Goal: Task Accomplishment & Management: Manage account settings

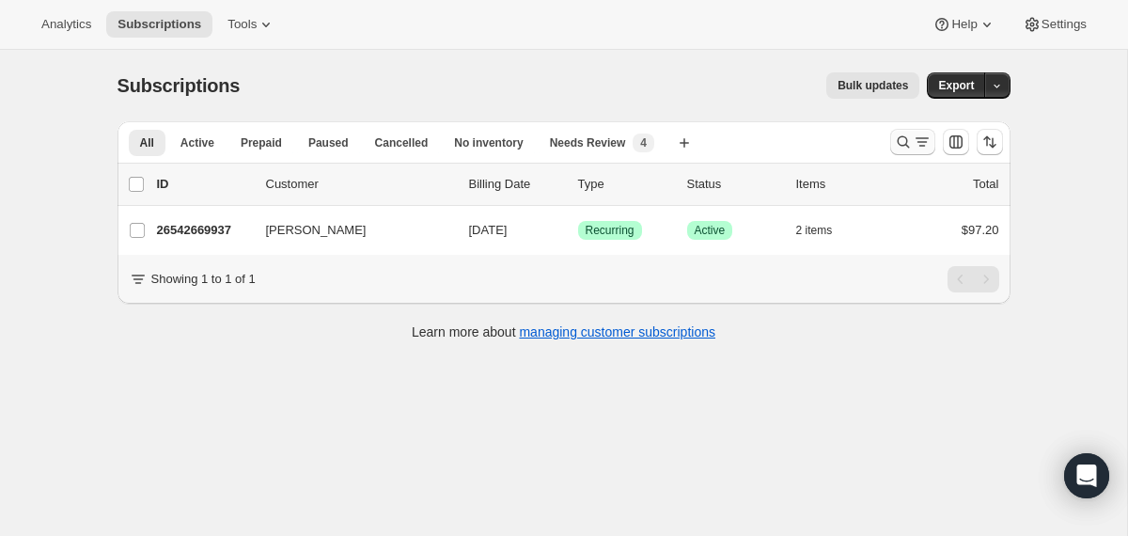
click at [903, 139] on icon "Search and filter results" at bounding box center [903, 142] width 19 height 19
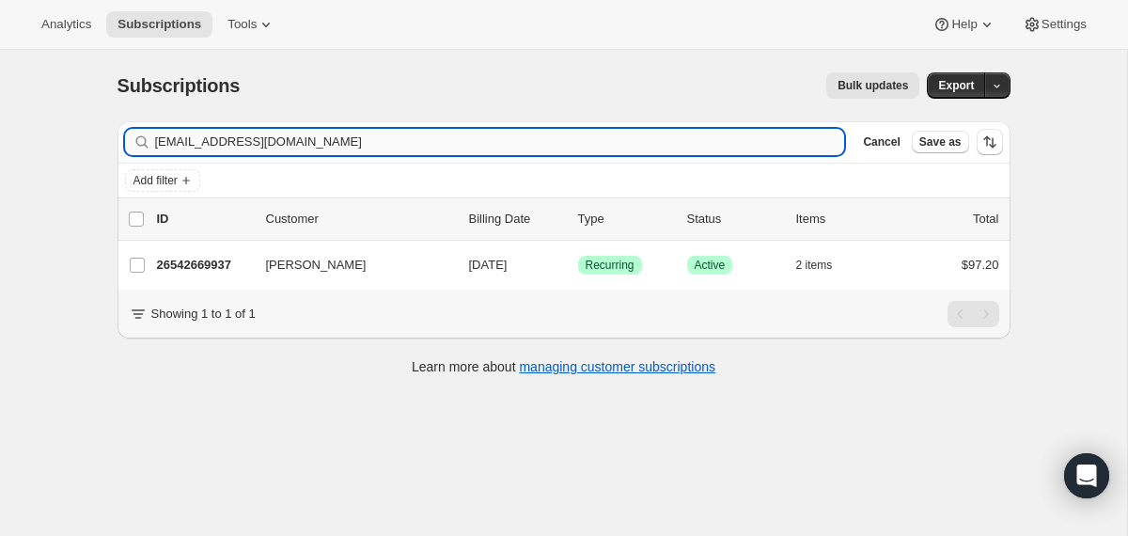
click at [586, 132] on input "[EMAIL_ADDRESS][DOMAIN_NAME]" at bounding box center [500, 142] width 690 height 26
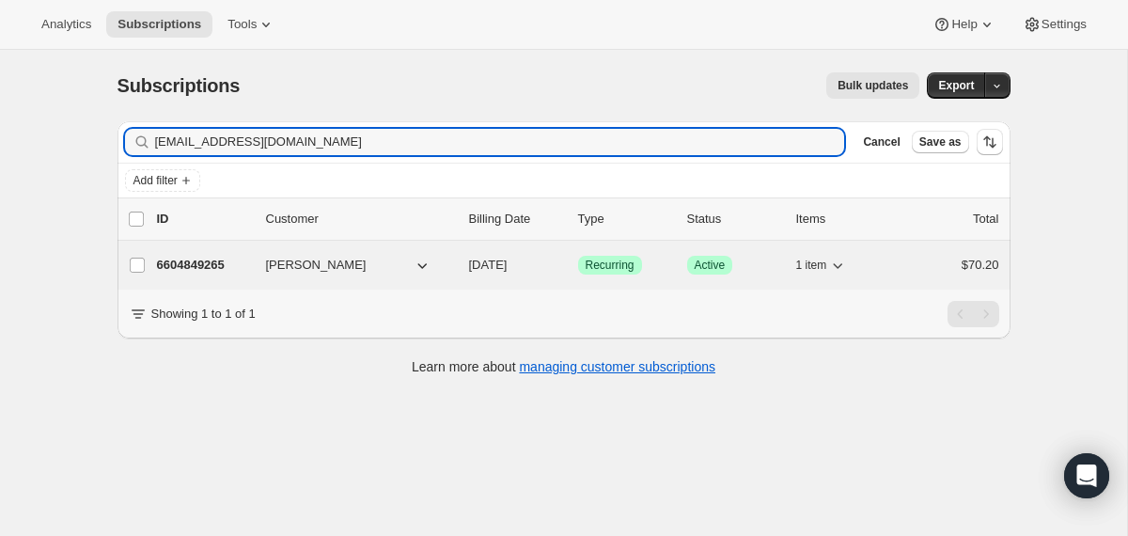
type input "[EMAIL_ADDRESS][DOMAIN_NAME]"
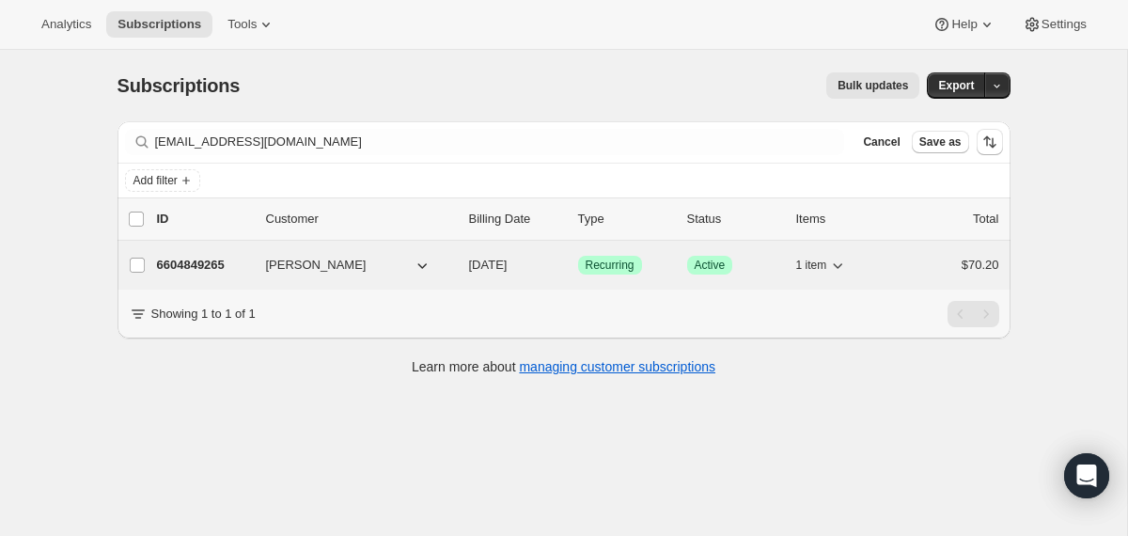
click at [472, 265] on span "[DATE]" at bounding box center [488, 265] width 39 height 14
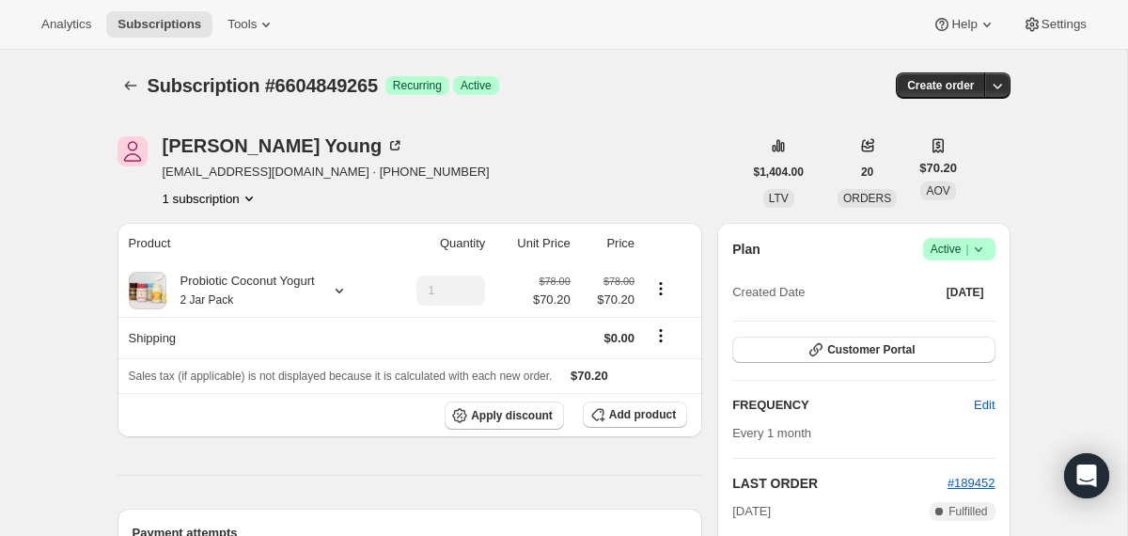
click at [980, 248] on icon at bounding box center [978, 249] width 8 height 5
click at [949, 320] on span "Cancel subscription" at bounding box center [952, 318] width 106 height 14
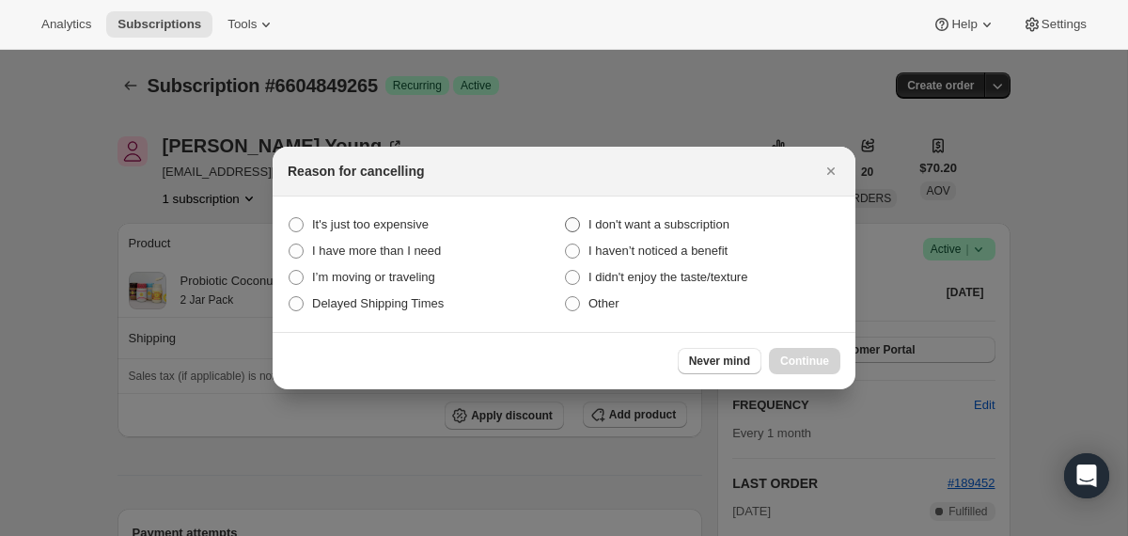
click at [702, 223] on span "I don't want a subscription" at bounding box center [659, 224] width 141 height 14
click at [566, 218] on subscription "I don't want a subscription" at bounding box center [565, 217] width 1 height 1
radio subscription "true"
click at [796, 365] on span "Continue" at bounding box center [804, 361] width 49 height 15
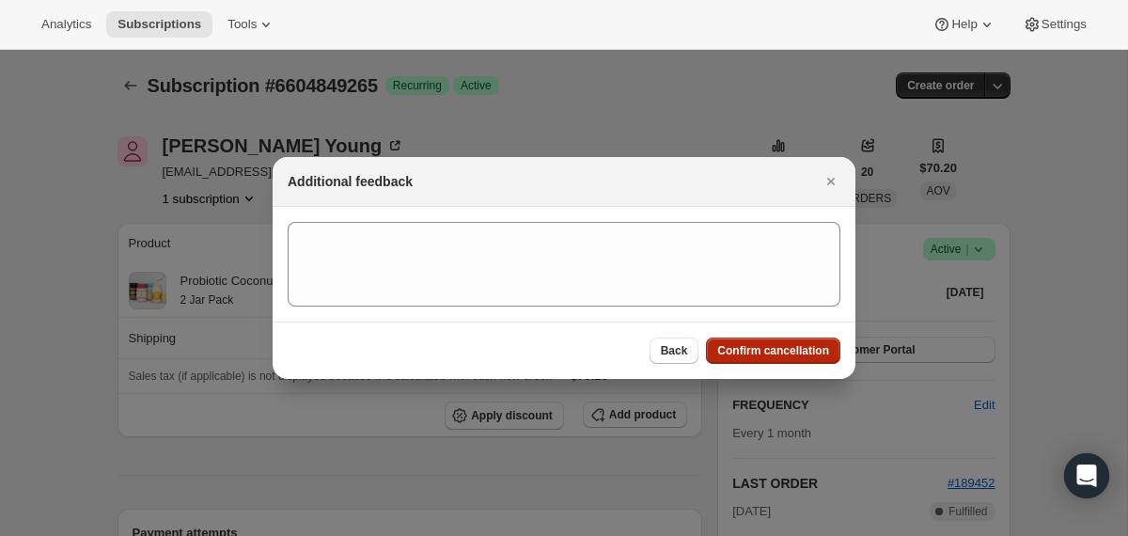
click at [781, 345] on span "Confirm cancellation" at bounding box center [773, 350] width 112 height 15
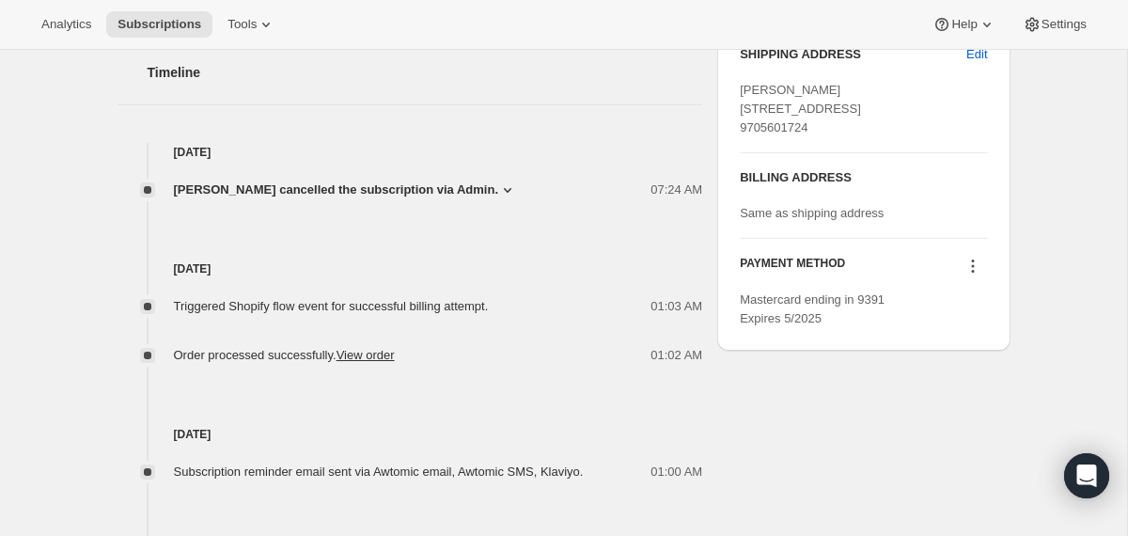
scroll to position [875, 0]
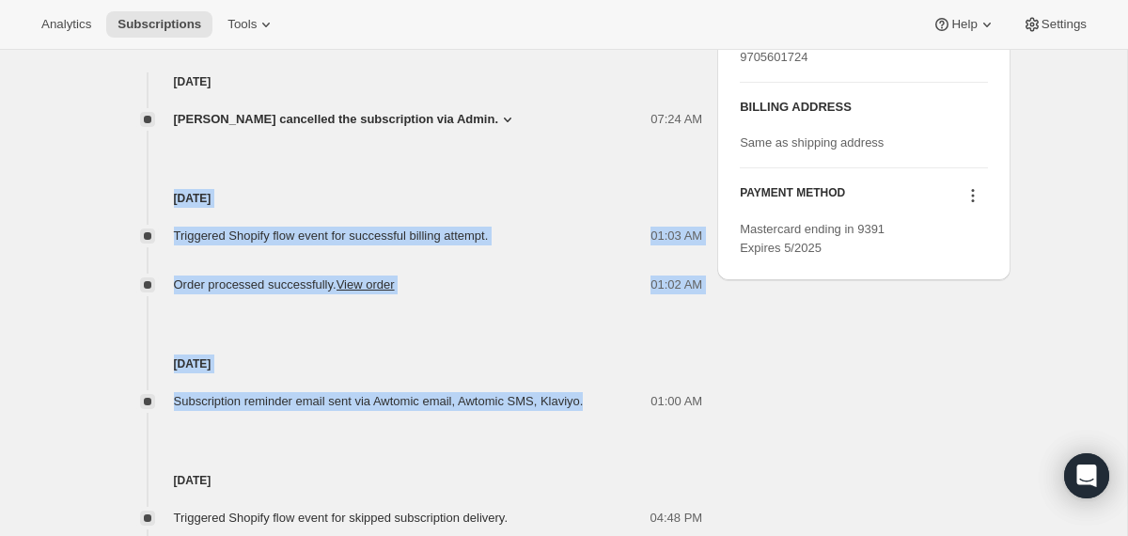
drag, startPoint x: 620, startPoint y: 406, endPoint x: 542, endPoint y: 167, distance: 250.9
click at [542, 167] on div "[DATE] [PERSON_NAME] cancelled the subscription via Admin. 07:24 AM I don't wan…" at bounding box center [411, 474] width 586 height 805
copy div "[DATE] Triggered Shopify flow event for successful billing attempt. 01:03 AM Or…"
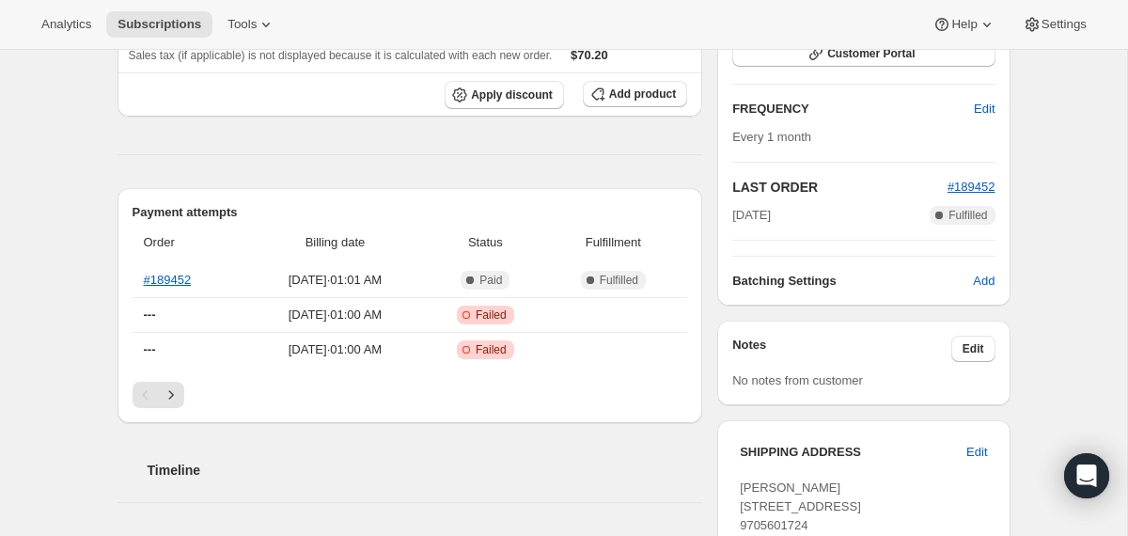
scroll to position [0, 0]
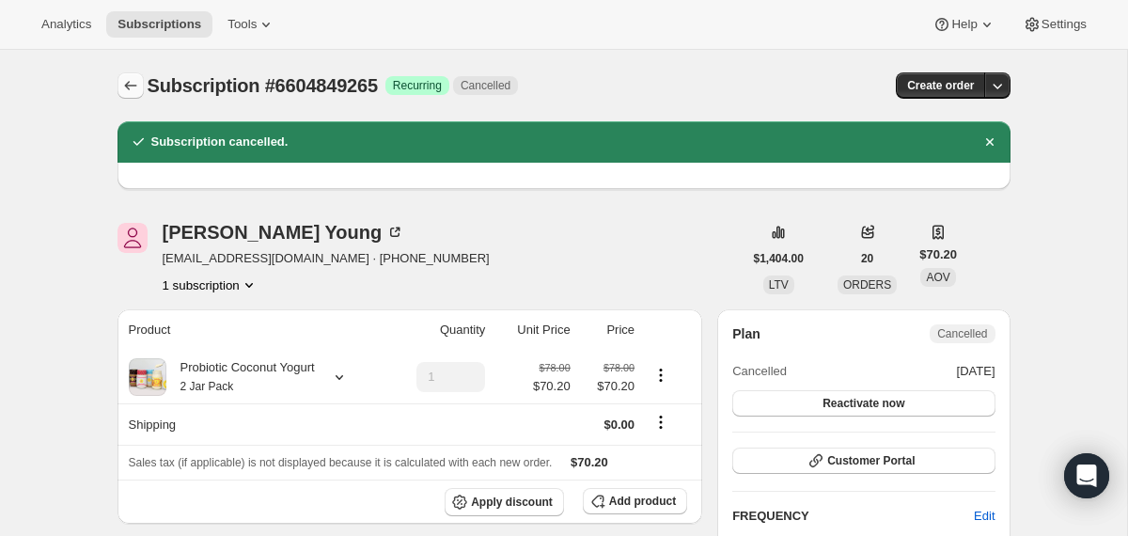
click at [140, 82] on button "Subscriptions" at bounding box center [131, 85] width 26 height 26
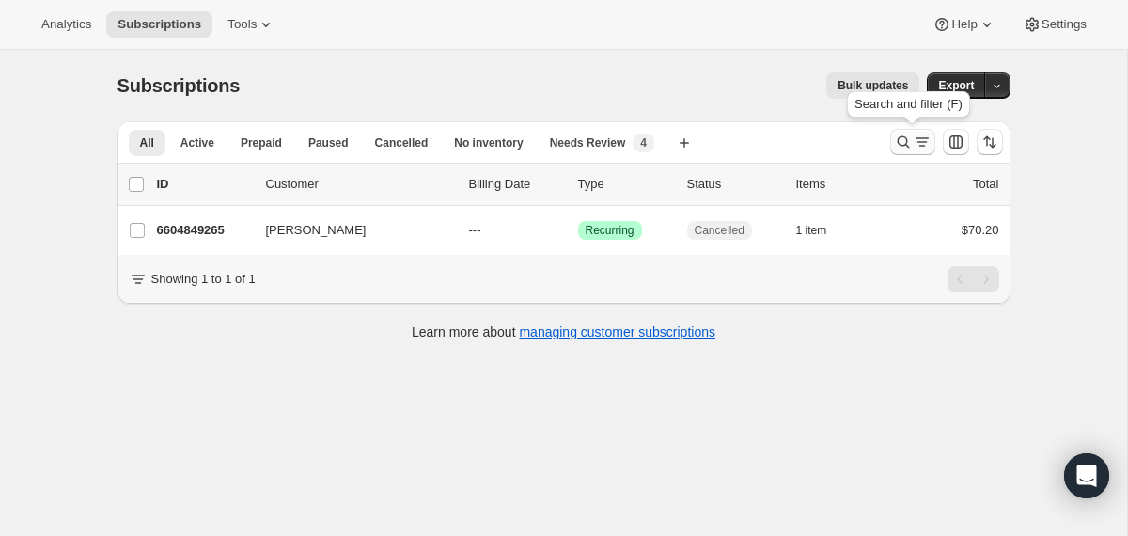
click at [904, 144] on icon "Search and filter results" at bounding box center [903, 142] width 19 height 19
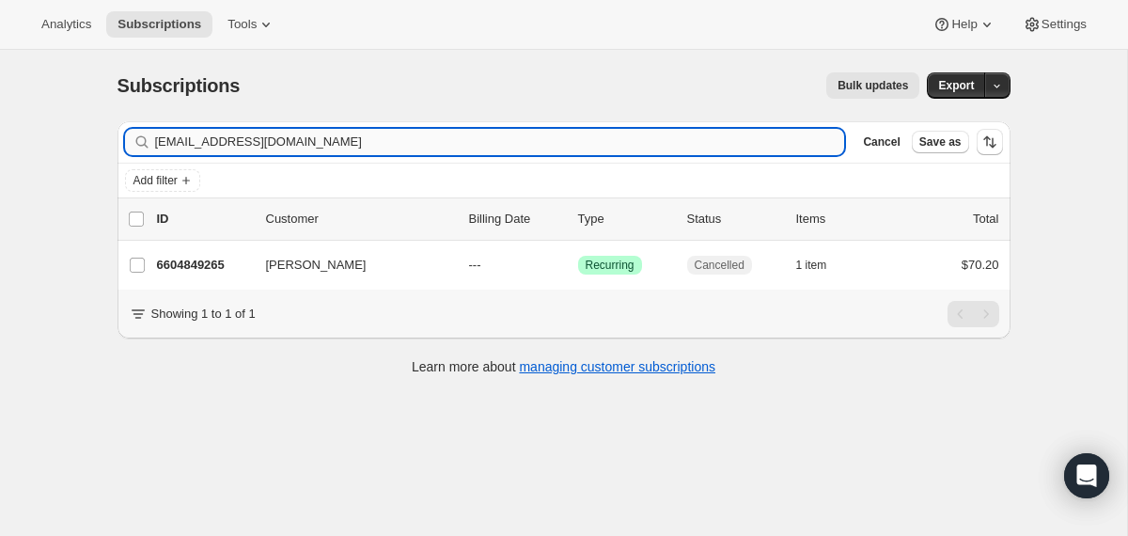
click at [755, 135] on input "[EMAIL_ADDRESS][DOMAIN_NAME]" at bounding box center [500, 142] width 690 height 26
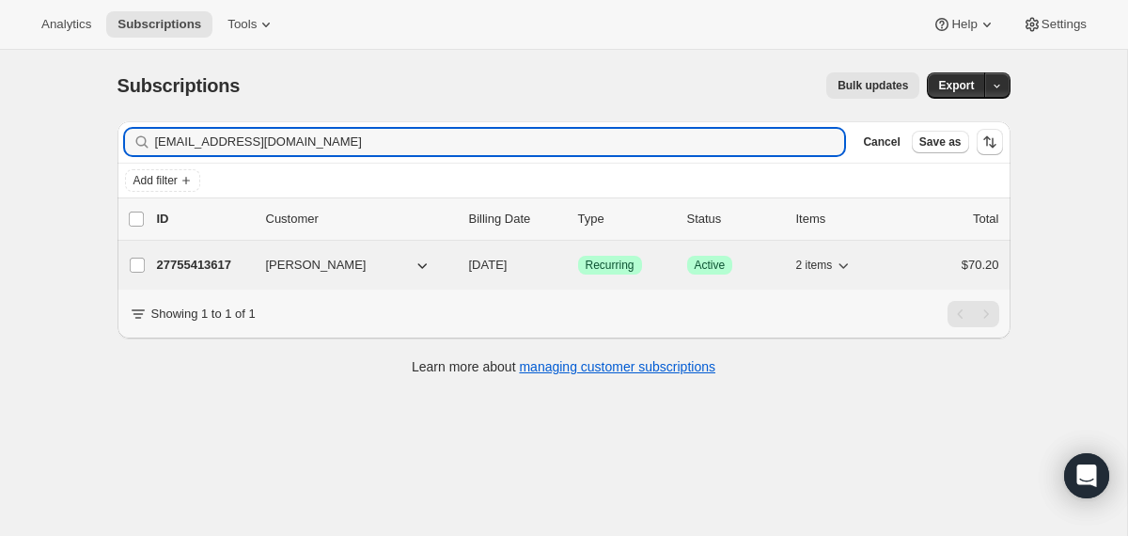
type input "[EMAIL_ADDRESS][DOMAIN_NAME]"
click at [462, 261] on div "27755413617 [PERSON_NAME] [DATE] Success Recurring Success Active 2 items $70.20" at bounding box center [578, 265] width 842 height 26
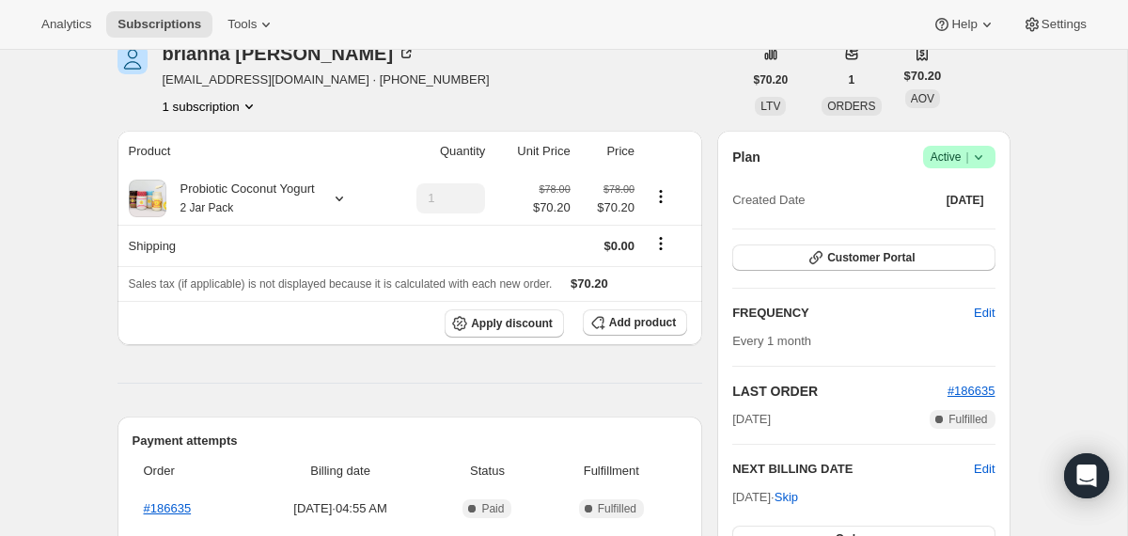
scroll to position [82, 0]
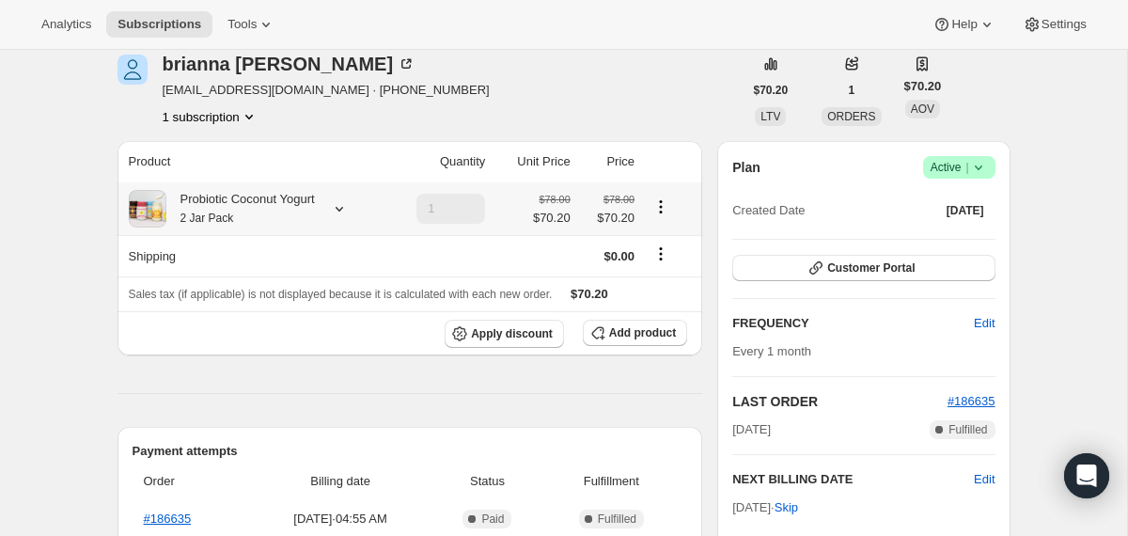
click at [307, 202] on div "Probiotic Coconut Yogurt 2 Jar Pack" at bounding box center [240, 209] width 149 height 38
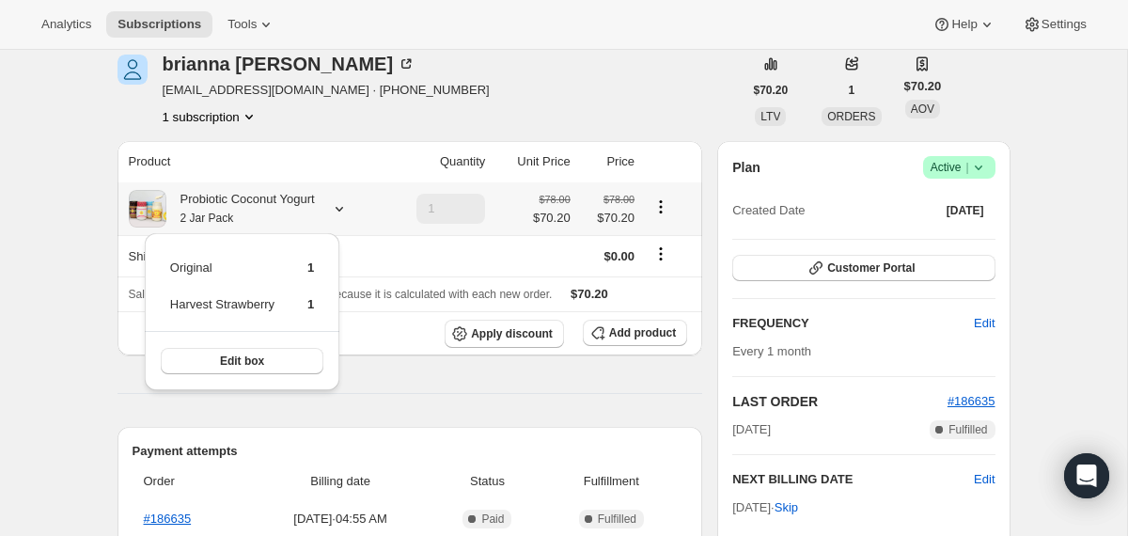
click at [308, 202] on div "Probiotic Coconut Yogurt 2 Jar Pack" at bounding box center [240, 209] width 149 height 38
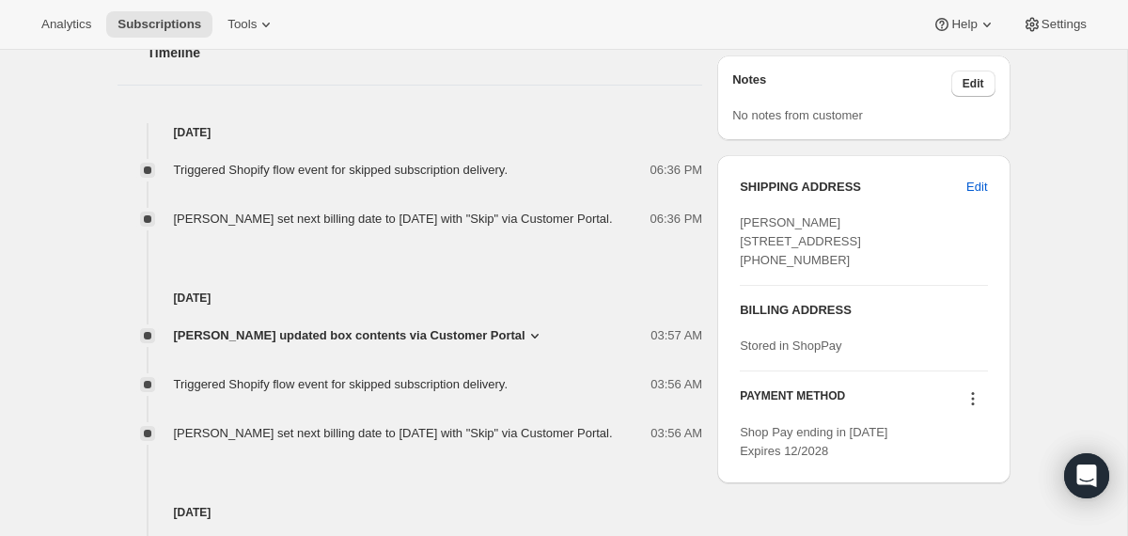
scroll to position [681, 0]
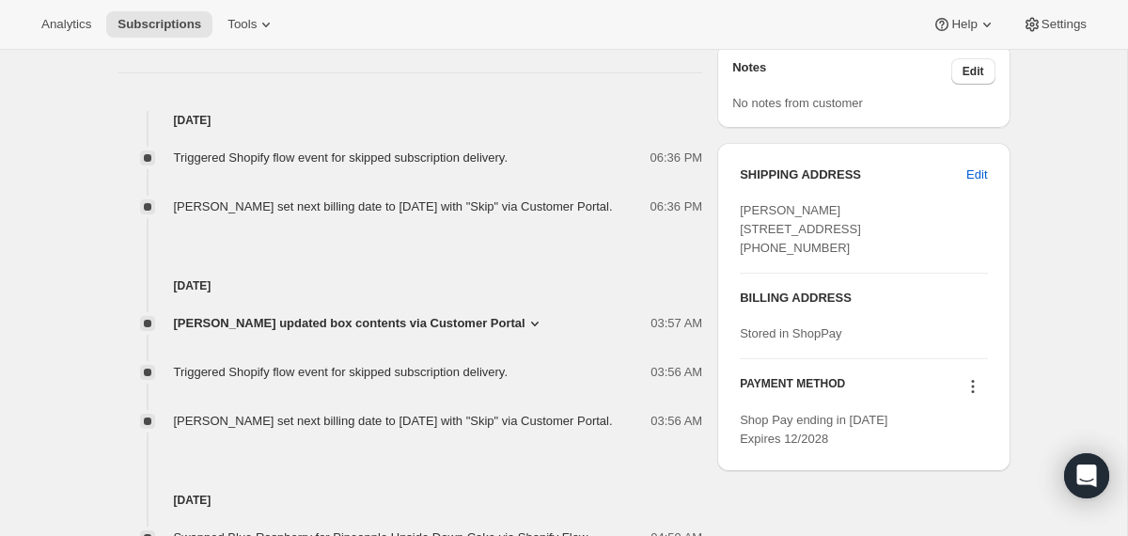
click at [329, 333] on span "[PERSON_NAME] updated box contents via Customer Portal" at bounding box center [350, 323] width 352 height 19
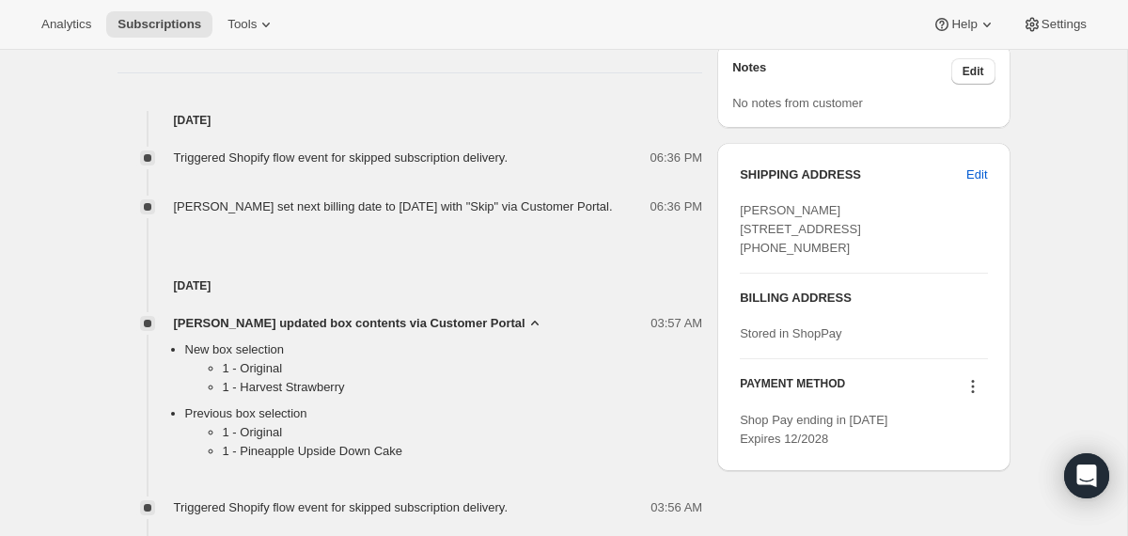
click at [329, 333] on span "[PERSON_NAME] updated box contents via Customer Portal" at bounding box center [350, 323] width 352 height 19
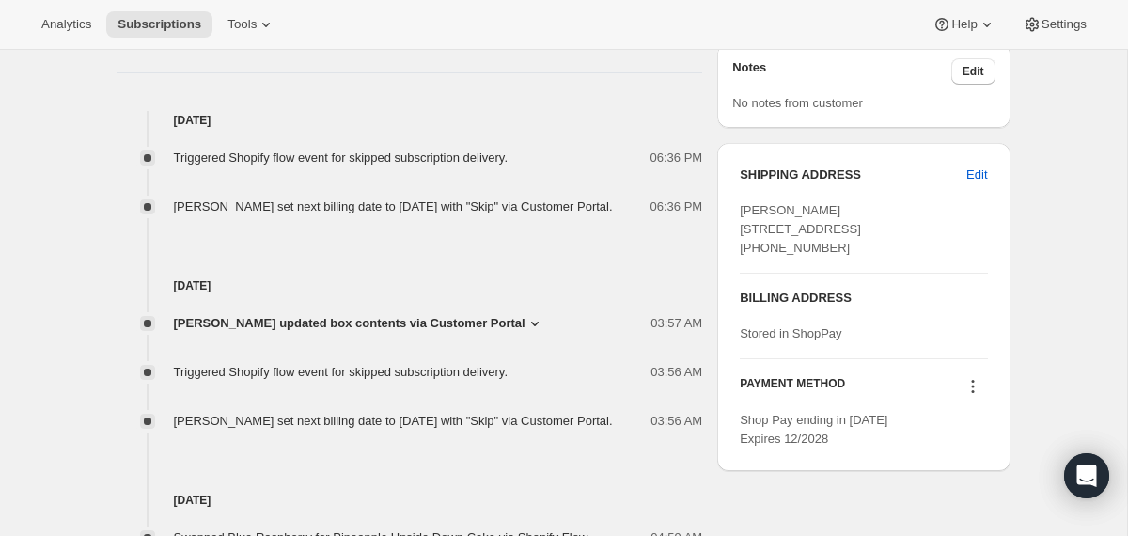
click at [329, 333] on span "[PERSON_NAME] updated box contents via Customer Portal" at bounding box center [350, 323] width 352 height 19
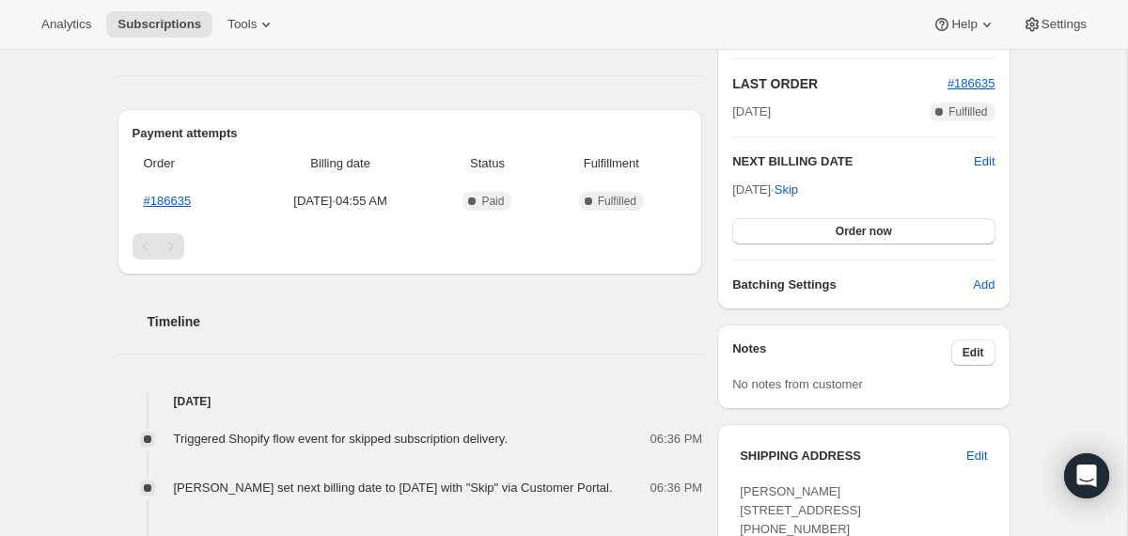
scroll to position [399, 0]
click at [987, 162] on span "Edit" at bounding box center [984, 162] width 21 height 19
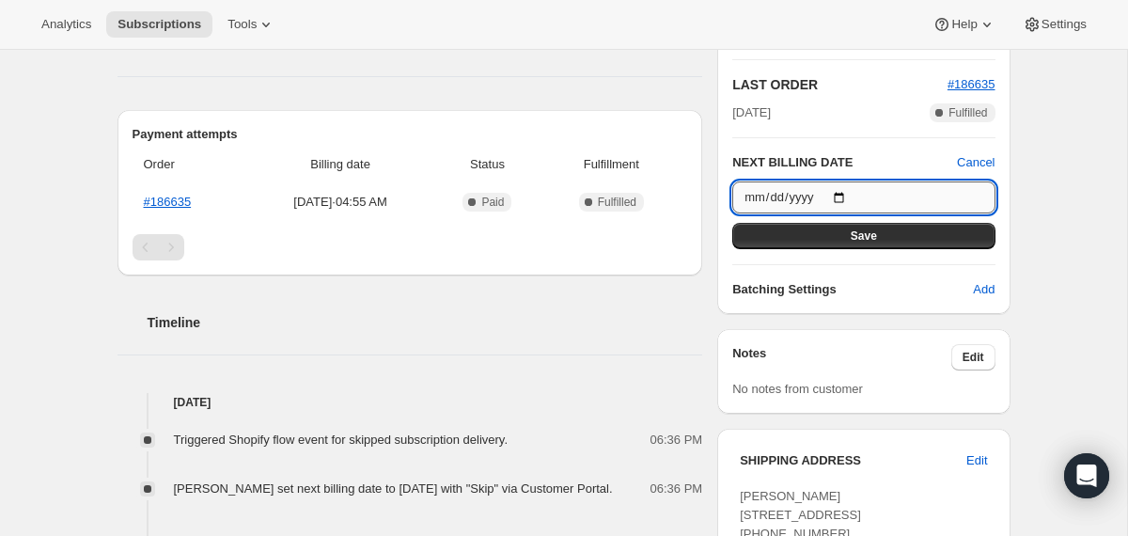
click at [850, 198] on input "[DATE]" at bounding box center [863, 197] width 262 height 32
click at [847, 196] on input "[DATE]" at bounding box center [863, 197] width 262 height 32
type input "[DATE]"
click at [826, 234] on button "Save" at bounding box center [863, 236] width 262 height 26
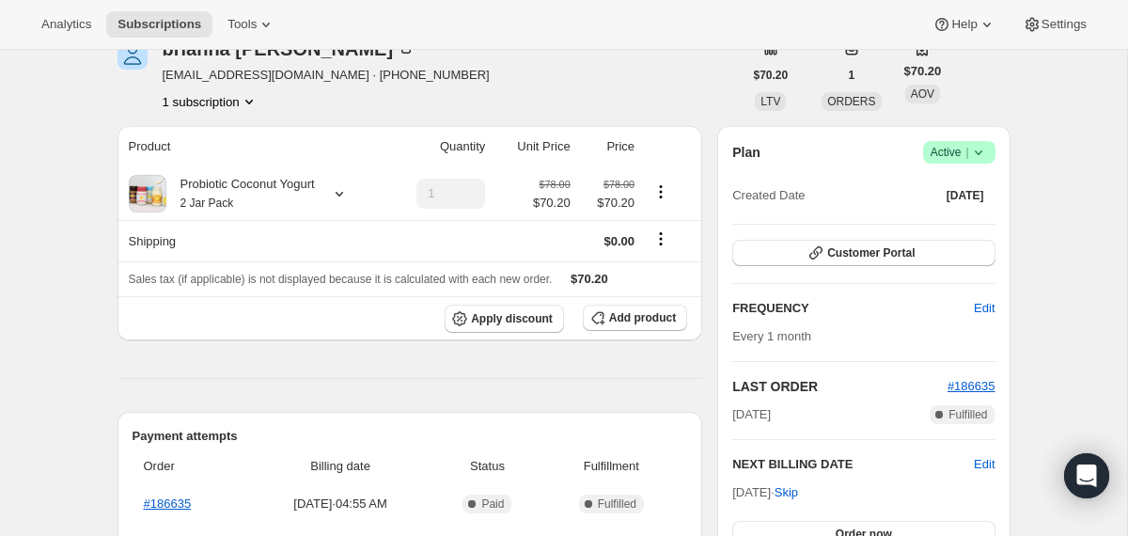
scroll to position [0, 0]
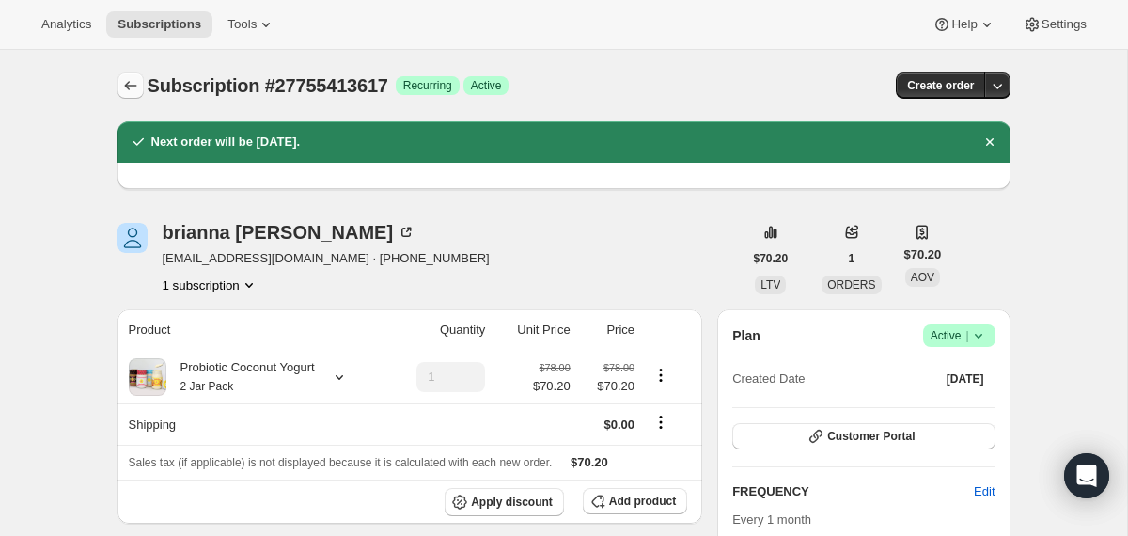
click at [133, 82] on icon "Subscriptions" at bounding box center [130, 85] width 19 height 19
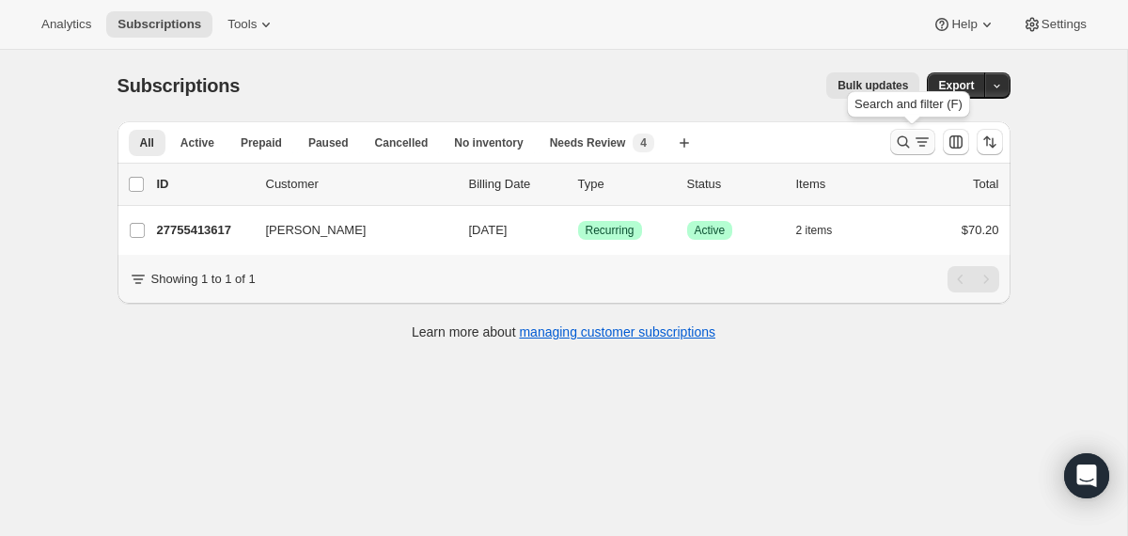
click at [904, 134] on icon "Search and filter results" at bounding box center [903, 142] width 19 height 19
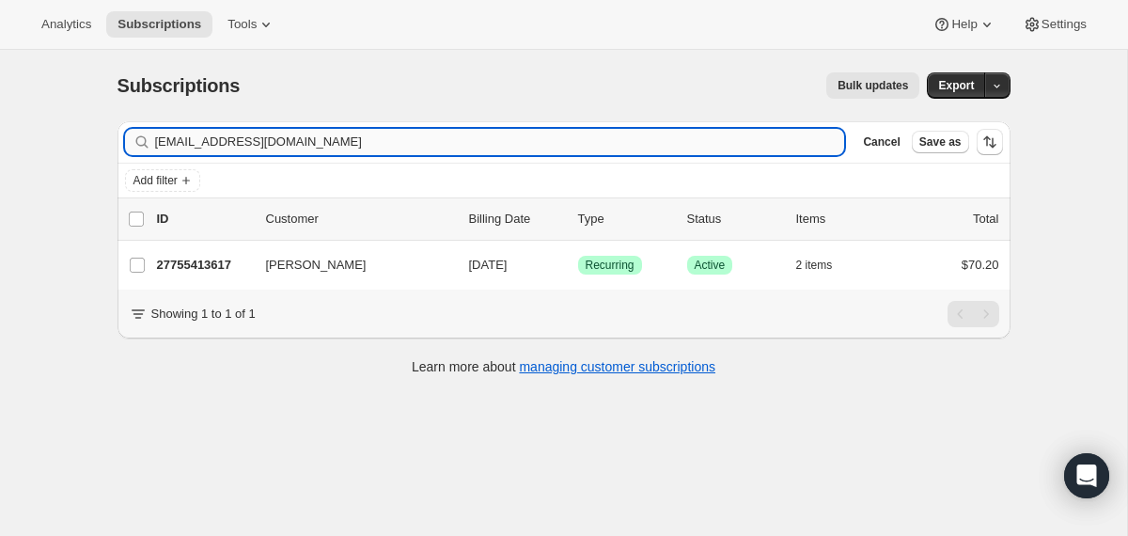
click at [651, 146] on input "[EMAIL_ADDRESS][DOMAIN_NAME]" at bounding box center [500, 142] width 690 height 26
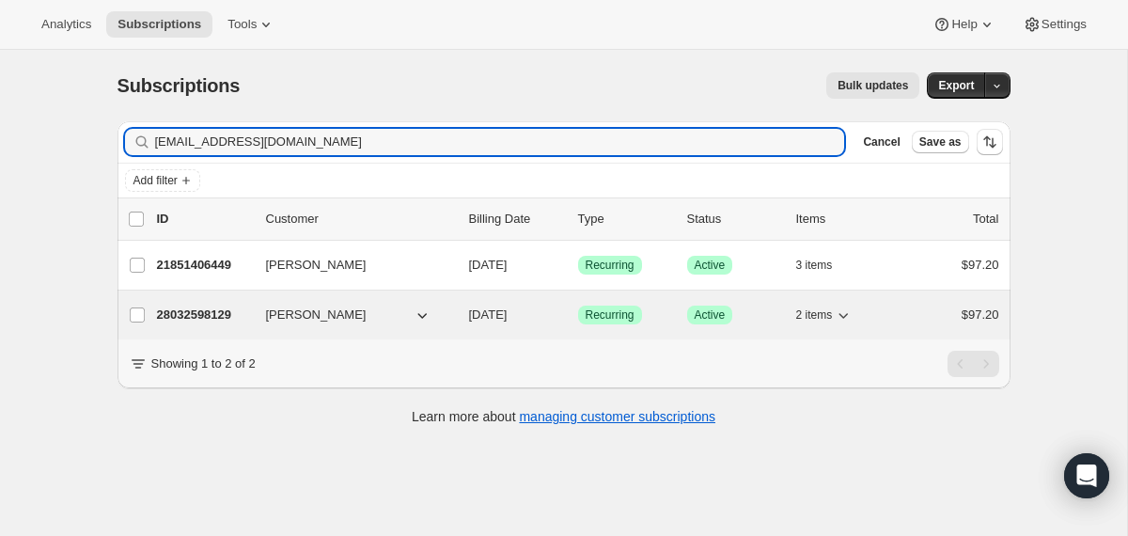
type input "[EMAIL_ADDRESS][DOMAIN_NAME]"
click at [454, 314] on div "28032598129 [PERSON_NAME] [DATE] Success Recurring Success Active 2 items $97.20" at bounding box center [578, 315] width 842 height 26
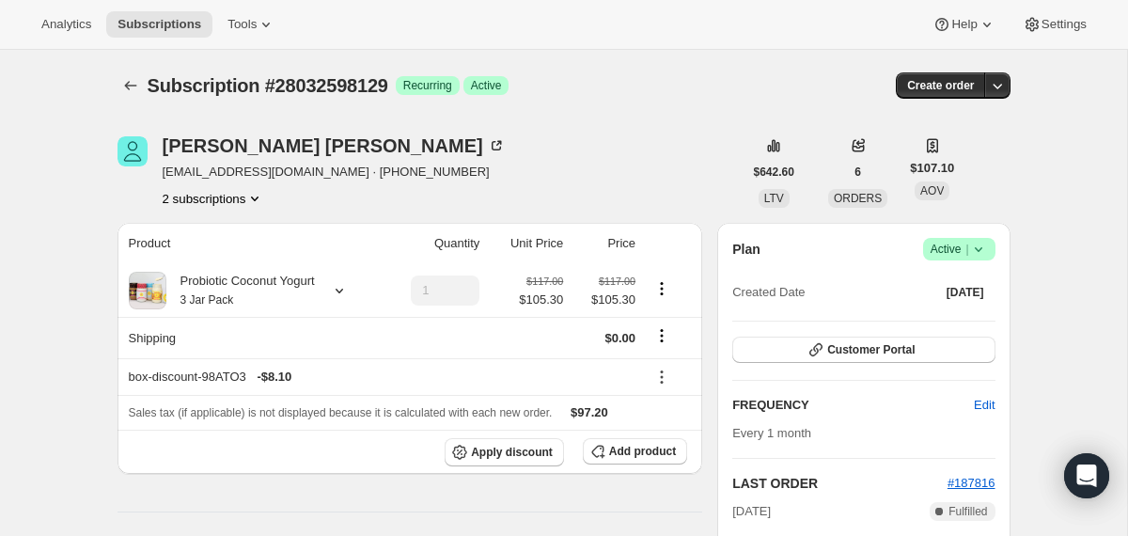
click at [979, 244] on icon at bounding box center [978, 249] width 19 height 19
click at [936, 322] on span "Cancel subscription" at bounding box center [952, 318] width 106 height 14
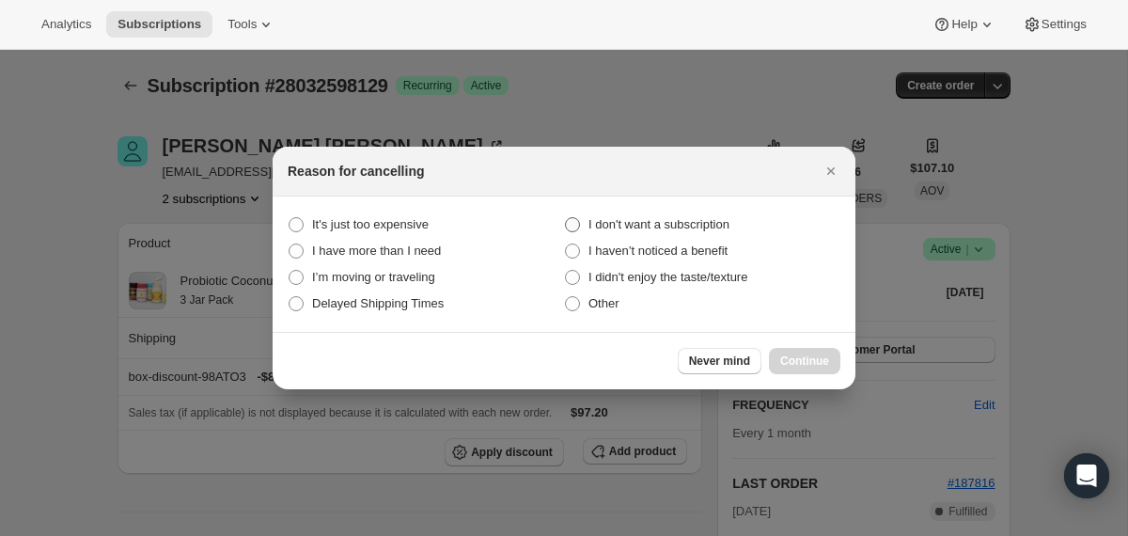
click at [657, 228] on span "I don't want a subscription" at bounding box center [659, 224] width 141 height 14
click at [566, 218] on subscription "I don't want a subscription" at bounding box center [565, 217] width 1 height 1
radio subscription "true"
click at [793, 358] on span "Continue" at bounding box center [804, 361] width 49 height 15
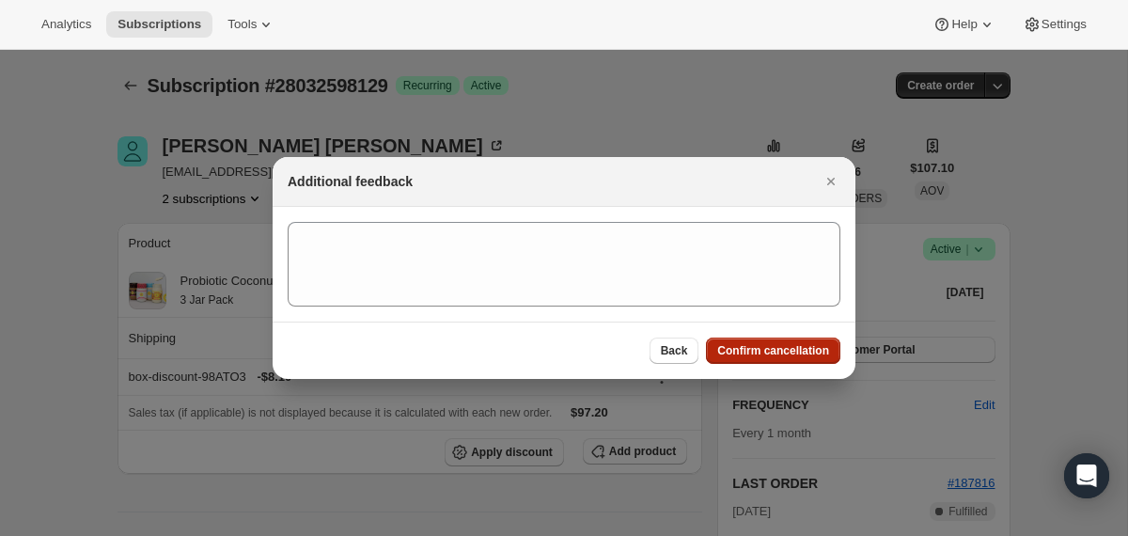
click at [788, 350] on span "Confirm cancellation" at bounding box center [773, 350] width 112 height 15
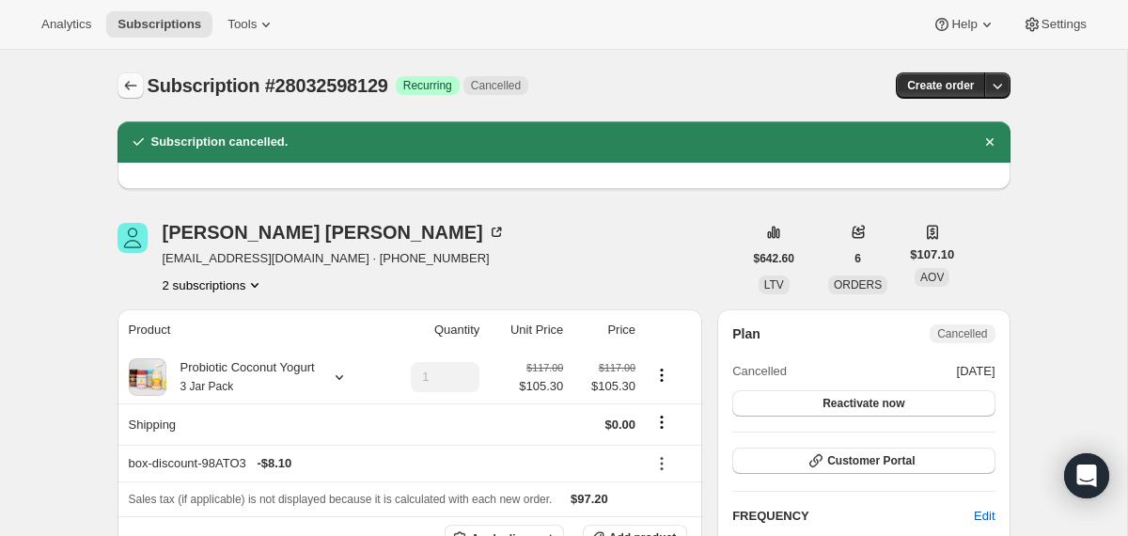
click at [134, 74] on button "Subscriptions" at bounding box center [131, 85] width 26 height 26
